Goal: Information Seeking & Learning: Check status

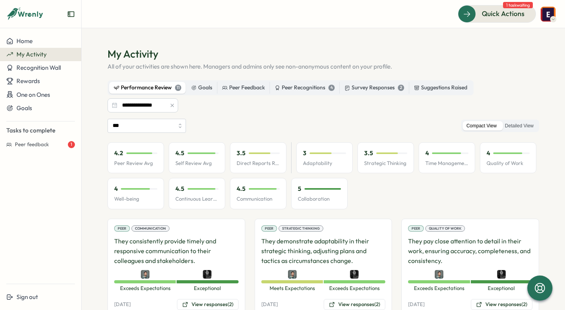
scroll to position [332, 0]
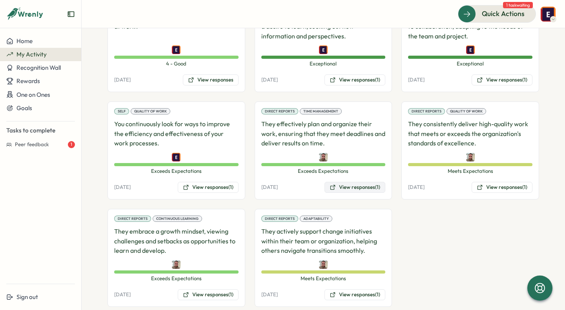
click at [341, 189] on button "View responses (1)" at bounding box center [354, 187] width 61 height 11
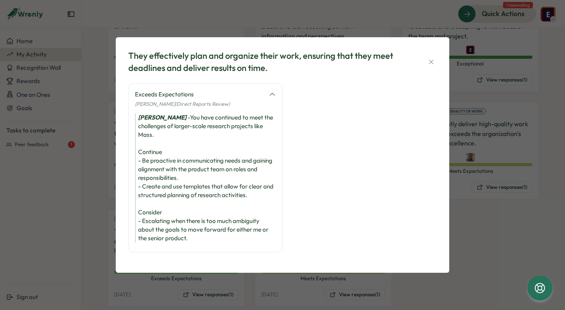
click at [476, 203] on div "They effectively plan and organize their work, ensuring that they meet deadline…" at bounding box center [282, 155] width 565 height 310
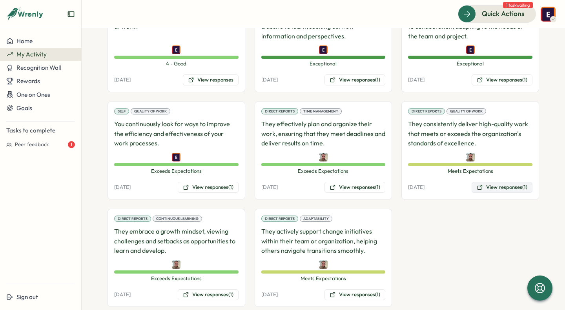
click at [484, 191] on button "View responses (1)" at bounding box center [501, 187] width 61 height 11
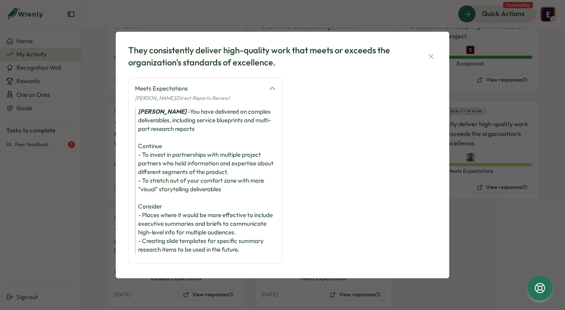
click at [498, 250] on div "They consistently deliver high-quality work that meets or exceeds the organizat…" at bounding box center [282, 155] width 565 height 310
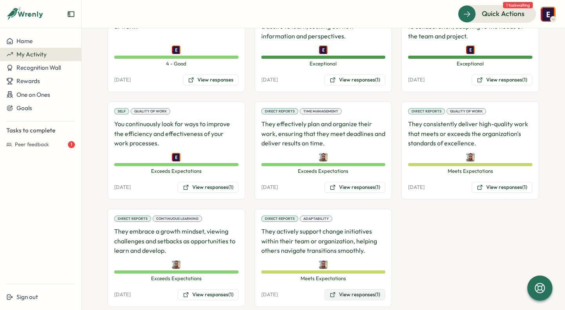
click at [348, 298] on button "View responses (1)" at bounding box center [354, 294] width 61 height 11
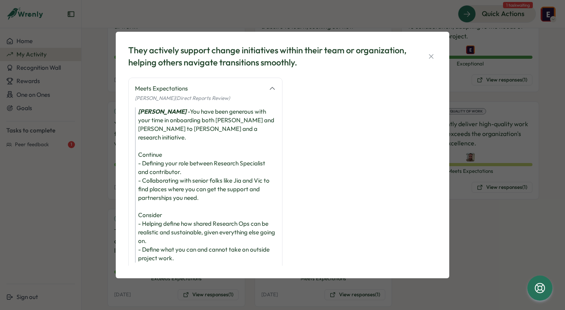
click at [507, 222] on div "They actively support change initiatives within their team or organization, hel…" at bounding box center [282, 155] width 565 height 310
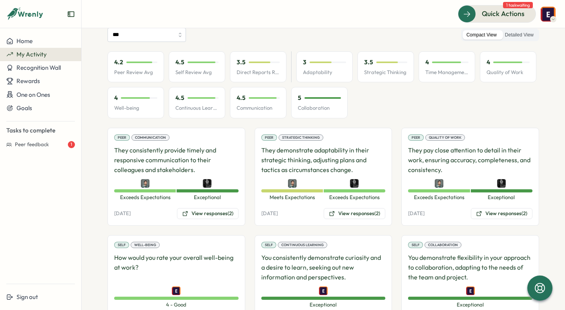
scroll to position [0, 0]
